Goal: Task Accomplishment & Management: Manage account settings

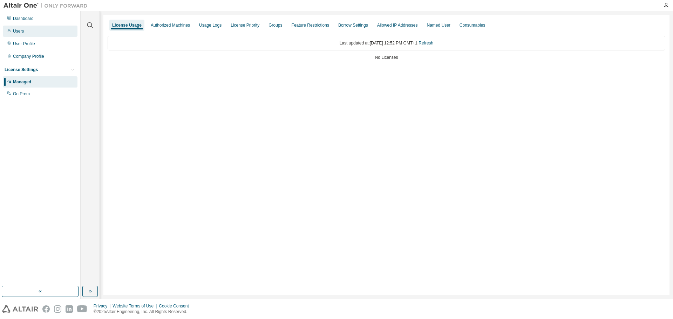
click at [23, 28] on div "Users" at bounding box center [40, 31] width 75 height 11
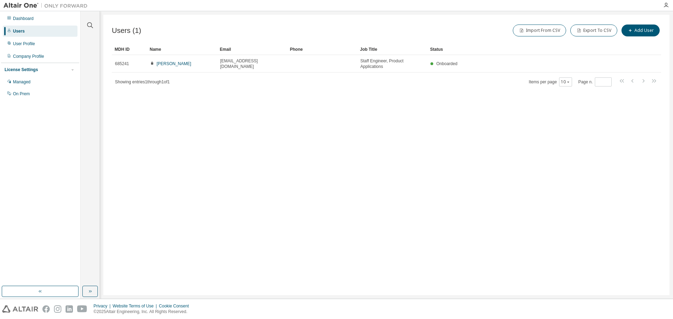
click at [23, 33] on div "Users" at bounding box center [19, 31] width 12 height 6
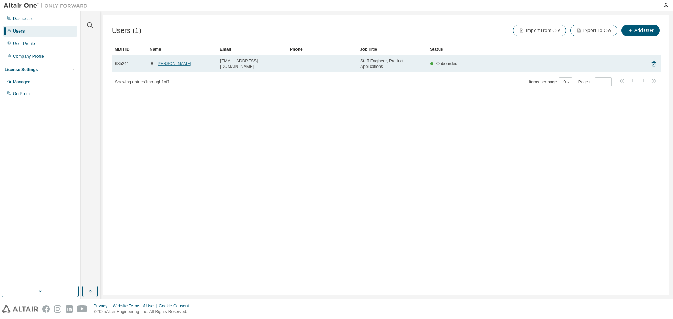
click at [174, 64] on link "[PERSON_NAME]" at bounding box center [174, 63] width 35 height 5
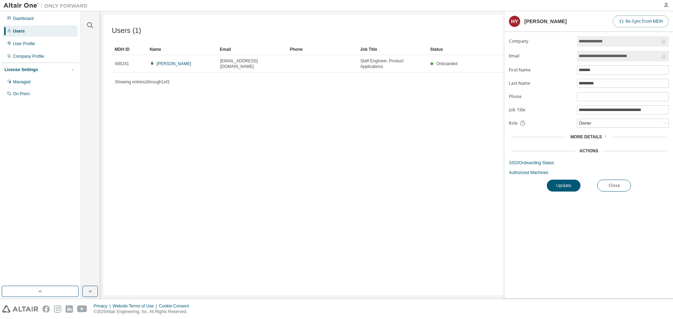
click at [651, 23] on button "Re-Sync from MDH" at bounding box center [641, 21] width 56 height 12
click at [649, 25] on button "Re-Sync from MDH" at bounding box center [641, 21] width 56 height 12
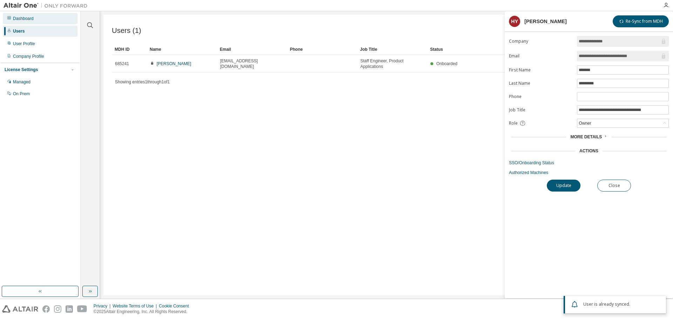
click at [29, 19] on div "Dashboard" at bounding box center [23, 19] width 21 height 6
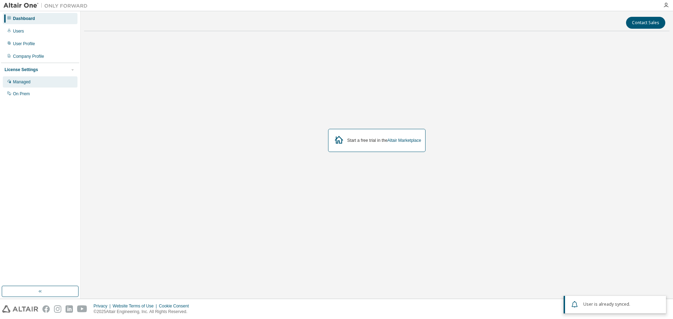
click at [24, 83] on div "Managed" at bounding box center [22, 82] width 18 height 6
